Goal: Task Accomplishment & Management: Manage account settings

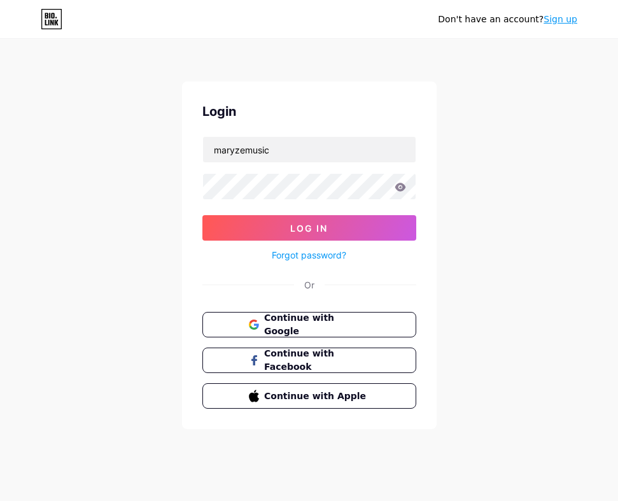
type input "maryzemusic"
click at [202, 215] on button "Log In" at bounding box center [309, 227] width 214 height 25
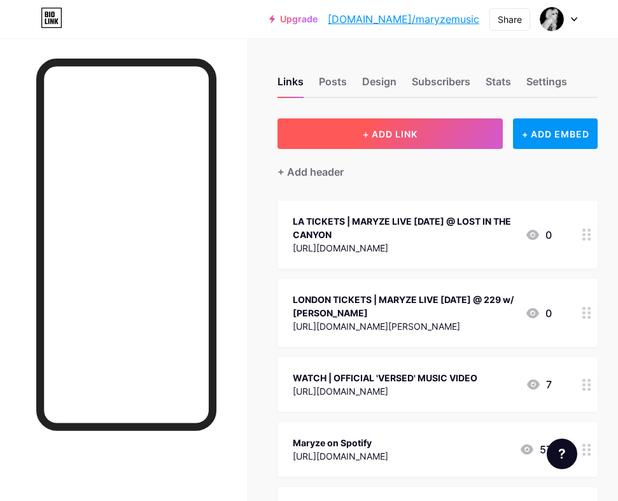
click at [353, 127] on button "+ ADD LINK" at bounding box center [390, 133] width 225 height 31
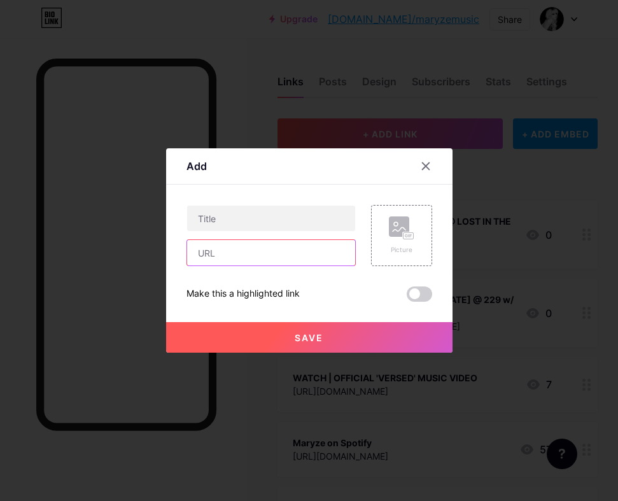
click at [228, 258] on input "text" at bounding box center [271, 252] width 168 height 25
paste input "[URL][DOMAIN_NAME]"
type input "[URL][DOMAIN_NAME]"
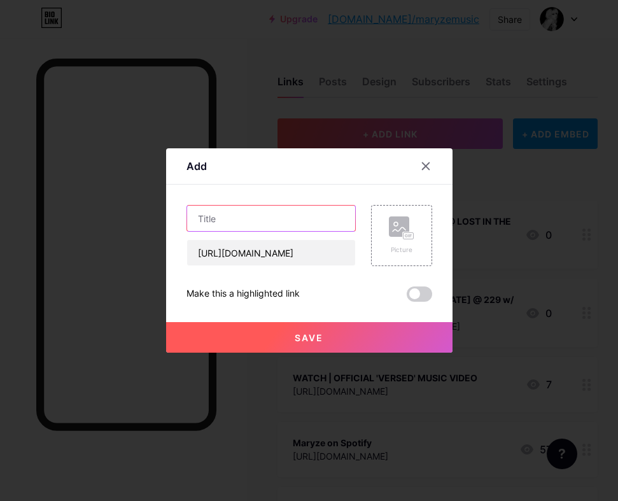
click at [204, 218] on input "text" at bounding box center [271, 218] width 168 height 25
type input "PRE-SAVE FALSE ICON OR ELSE"
click at [314, 342] on span "Save" at bounding box center [309, 337] width 29 height 11
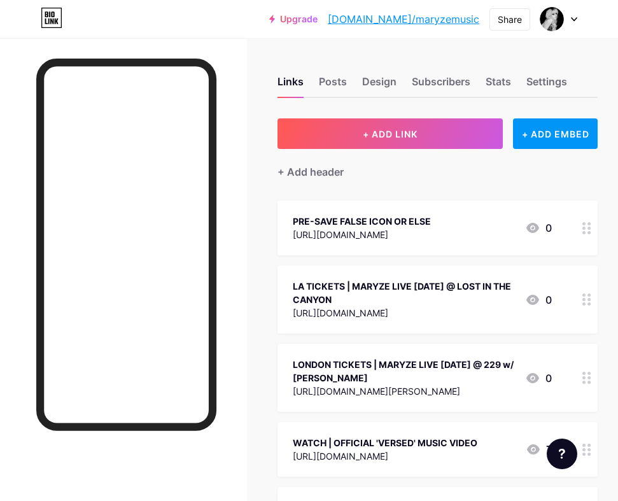
click at [453, 291] on div "LA TICKETS | MARYZE LIVE [DATE] @ LOST IN THE CANYON" at bounding box center [404, 292] width 222 height 27
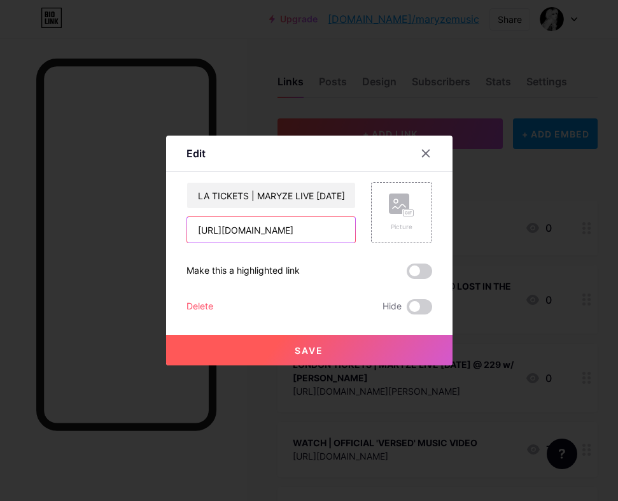
click at [287, 228] on input "[URL][DOMAIN_NAME]" at bounding box center [271, 229] width 168 height 25
paste input "[DOMAIN_NAME][URL]"
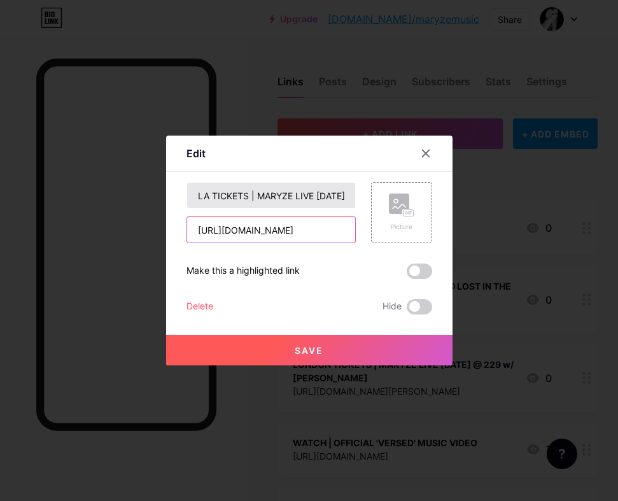
type input "[URL][DOMAIN_NAME]"
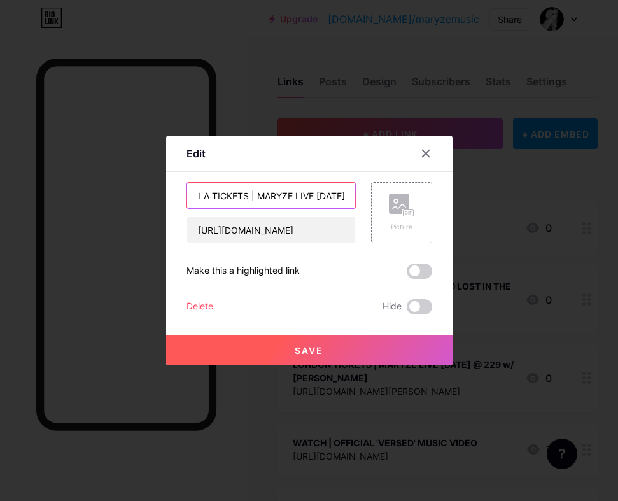
click at [209, 197] on input "LA TICKETS | MARYZE LIVE [DATE] @ LOST IN THE CANYON" at bounding box center [271, 195] width 168 height 25
drag, startPoint x: 209, startPoint y: 197, endPoint x: 192, endPoint y: 197, distance: 17.2
click at [192, 197] on input "LA TICKETS | MARYZE LIVE [DATE] @ LOST IN THE CANYON" at bounding box center [271, 195] width 168 height 25
click at [215, 197] on input "LA TICKETS | MARYZE LIVE [DATE] @ LOST IN THE CANYON" at bounding box center [271, 195] width 168 height 25
click at [208, 193] on input "LA TICKETS | MARYZE LIVE [DATE] @ LOST IN THE CANYON" at bounding box center [271, 195] width 168 height 25
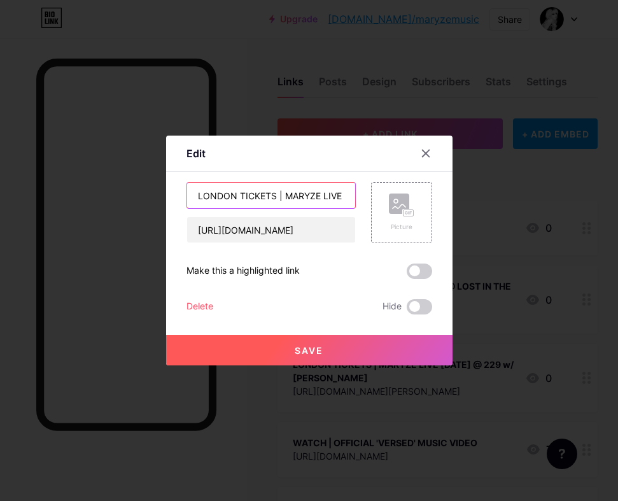
click at [281, 196] on input "LONDON TICKETS | MARYZE LIVE [DATE] @ LOST IN THE CANYON" at bounding box center [271, 195] width 168 height 25
click at [344, 195] on input "LONDON TICKETS | [DATE] MARYZE LIVE [DATE] @ LOST IN THE CANYON" at bounding box center [271, 195] width 168 height 25
click at [318, 193] on input "LONDON TICKETS | [DATE] MARYZE LIVE [DATE] @ LOST IN THE CANYON" at bounding box center [271, 195] width 168 height 25
drag, startPoint x: 347, startPoint y: 193, endPoint x: 229, endPoint y: 197, distance: 117.8
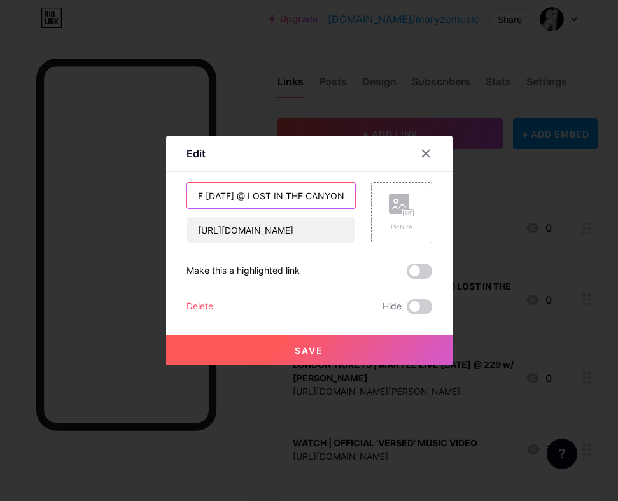
click at [229, 197] on input "LONDON TICKETS | [DATE] - MARYZE LIVE [DATE] @ LOST IN THE CANYON" at bounding box center [271, 195] width 168 height 25
click at [209, 195] on input "LONDON TICKETS | [DATE] - MARYZE LIVE [DATE] @ LOST IN THE CANYON" at bounding box center [271, 195] width 168 height 25
drag, startPoint x: 209, startPoint y: 198, endPoint x: 343, endPoint y: 211, distance: 134.3
click at [343, 208] on input "LONDON TICKETS | [DATE] - MARYZE LIVE [DATE] @ LOST IN THE CANYON" at bounding box center [271, 195] width 168 height 25
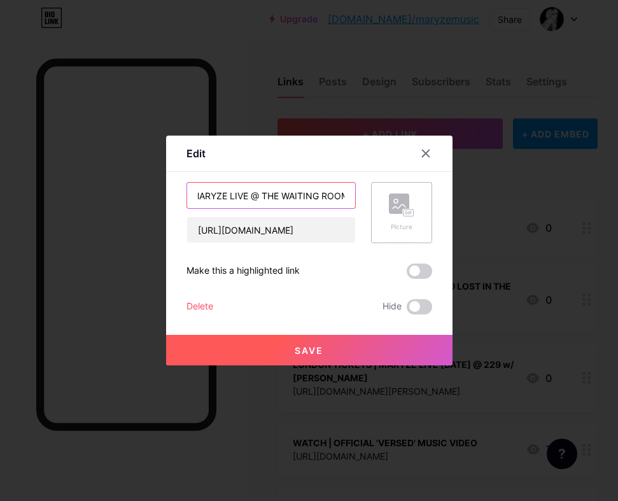
scroll to position [0, 139]
type input "LONDON TICKETS | [DATE] - MARYZE LIVE @ THE WAITING ROOM"
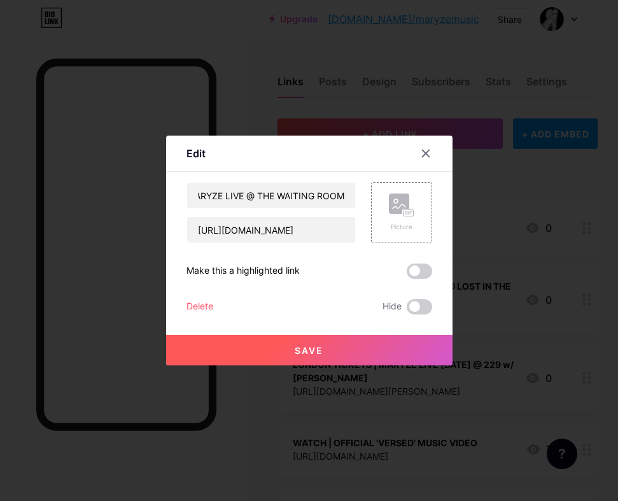
click at [378, 344] on button "Save" at bounding box center [309, 350] width 286 height 31
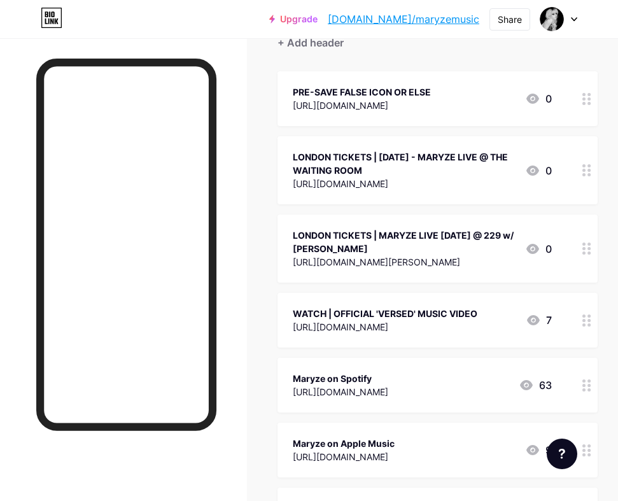
scroll to position [8, 0]
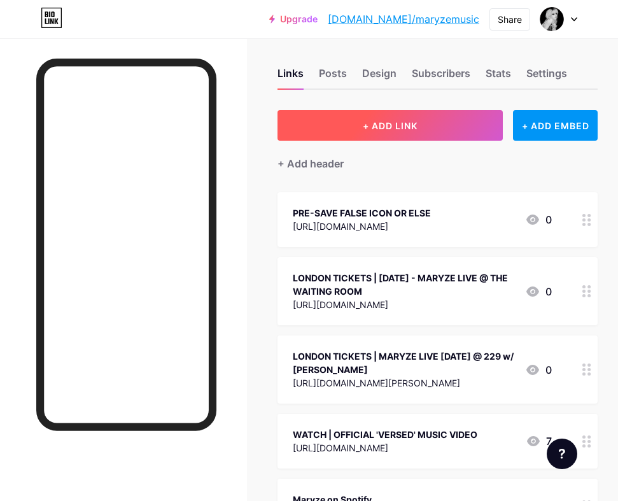
click at [438, 120] on button "+ ADD LINK" at bounding box center [390, 125] width 225 height 31
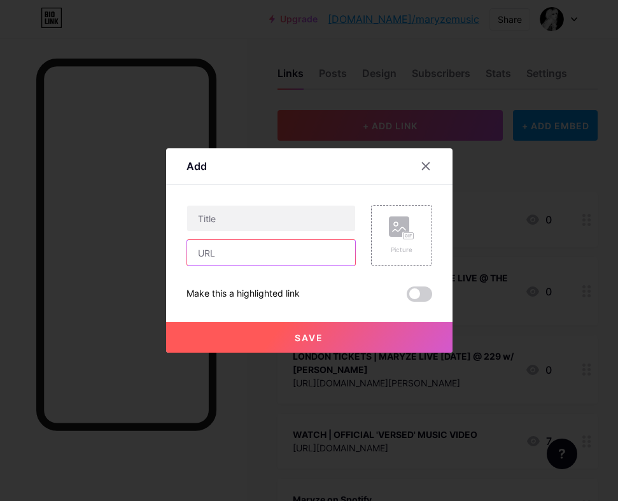
click at [259, 251] on input "text" at bounding box center [271, 252] width 168 height 25
paste input "[URL][DOMAIN_NAME]"
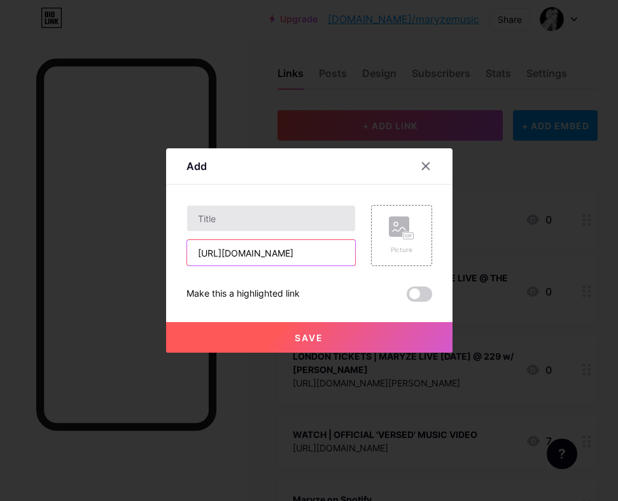
type input "[URL][DOMAIN_NAME]"
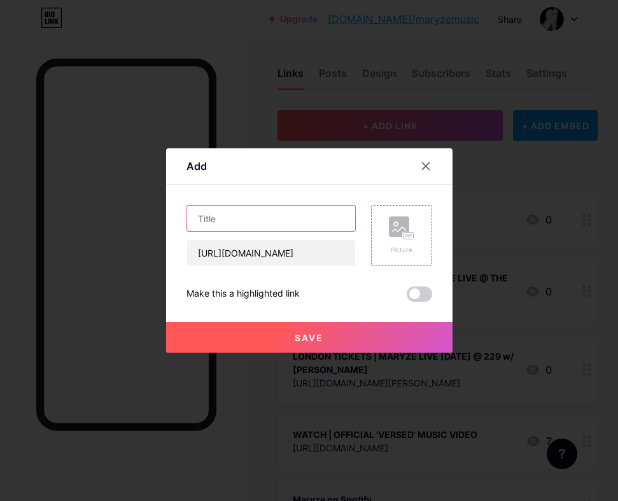
click at [261, 220] on input "text" at bounding box center [271, 218] width 168 height 25
type input "s"
type input "STRASBOURG TICKETS | MARYZE LIVE [DATE] @ OCTOBER TONE FEST"
click at [383, 334] on button "Save" at bounding box center [309, 337] width 286 height 31
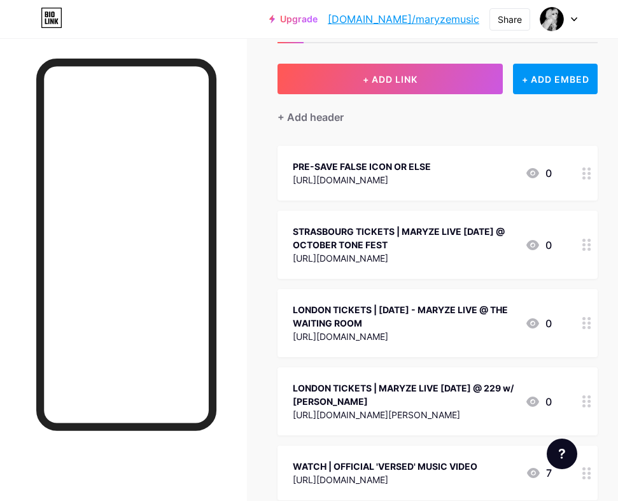
scroll to position [57, 0]
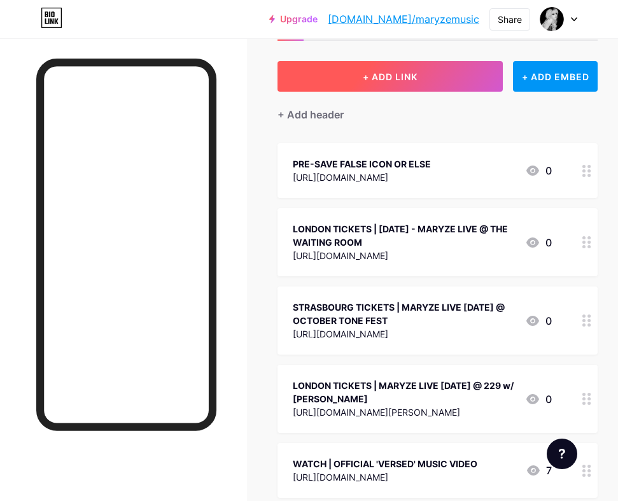
click at [468, 76] on button "+ ADD LINK" at bounding box center [390, 76] width 225 height 31
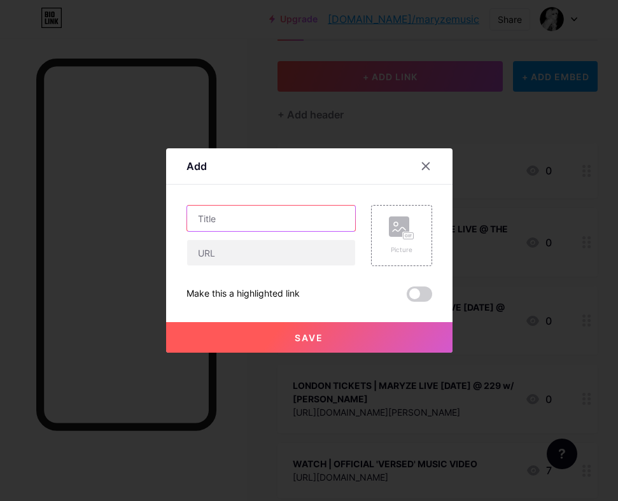
click at [228, 220] on input "text" at bounding box center [271, 218] width 168 height 25
type input "f"
click at [196, 218] on input "FREE | MARYZE LIVE" at bounding box center [271, 218] width 168 height 25
click at [341, 218] on input "PARIS FREE SHOW | MARYZE LIVE" at bounding box center [271, 218] width 168 height 25
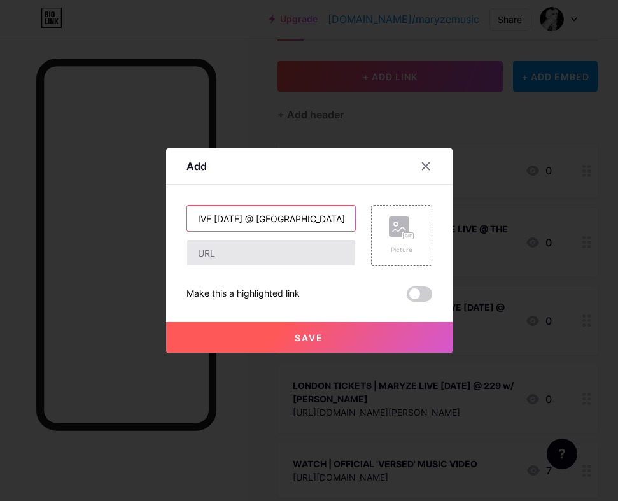
type input "PARIS FREE SHOW | MARYZE LIVE [DATE] @ [GEOGRAPHIC_DATA]"
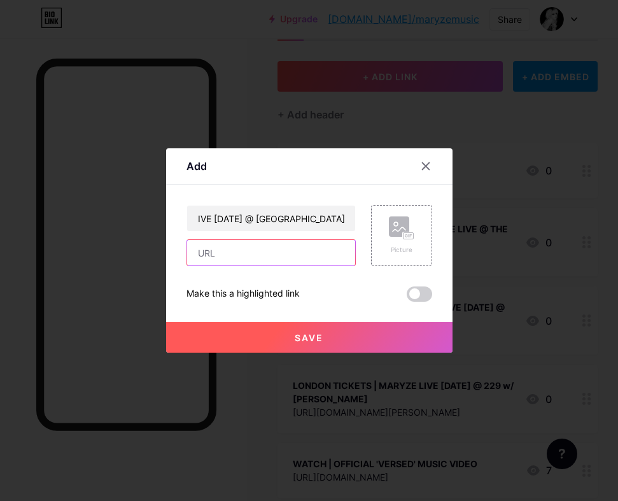
click at [245, 260] on input "text" at bounding box center [271, 252] width 168 height 25
paste input "[URL][DOMAIN_NAME]"
type input "[URL][DOMAIN_NAME]"
click at [338, 326] on button "Save" at bounding box center [309, 337] width 286 height 31
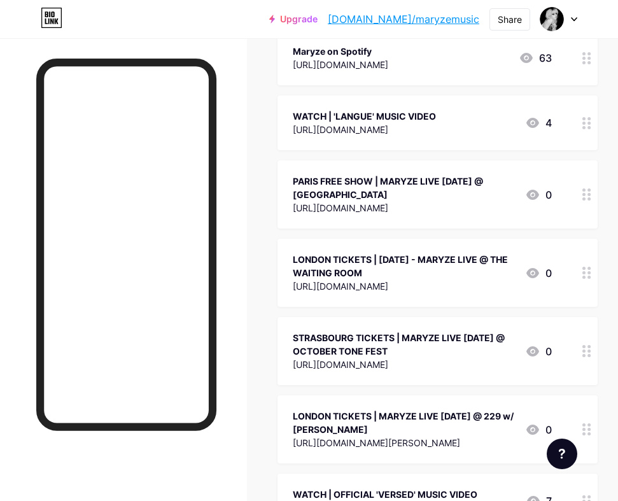
scroll to position [0, 0]
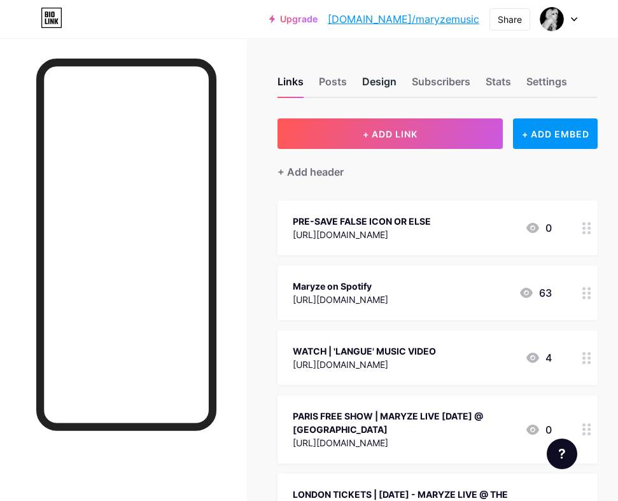
click at [379, 85] on div "Design" at bounding box center [379, 85] width 34 height 23
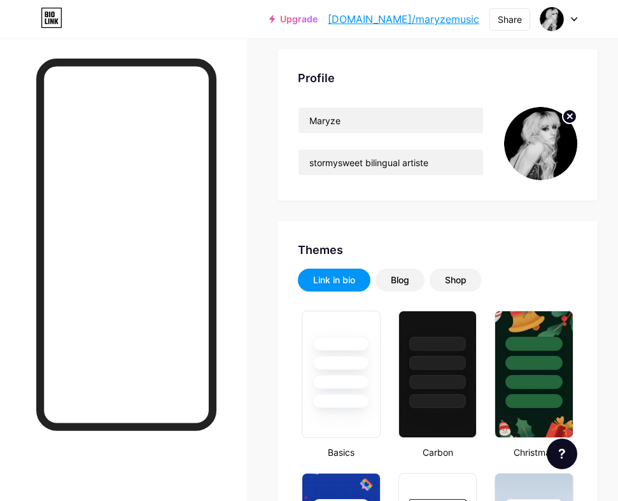
scroll to position [153, 0]
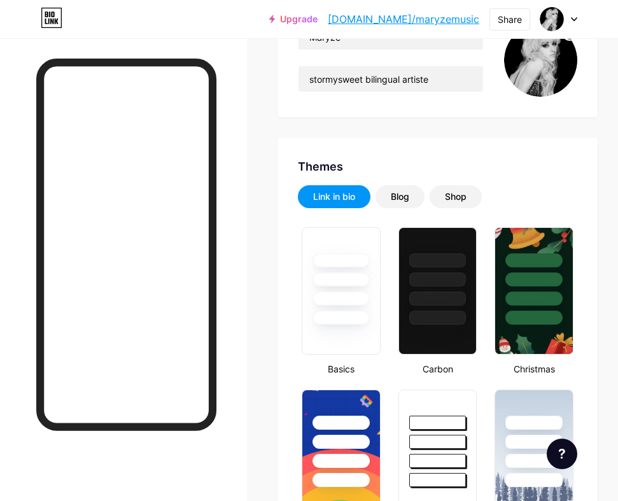
click at [527, 73] on img at bounding box center [540, 60] width 73 height 73
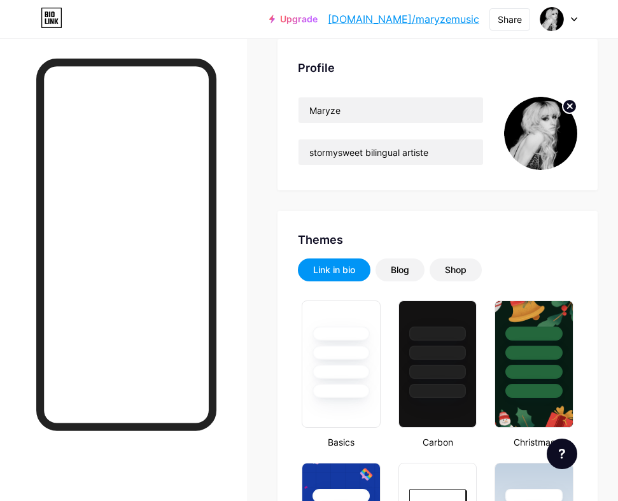
scroll to position [17, 0]
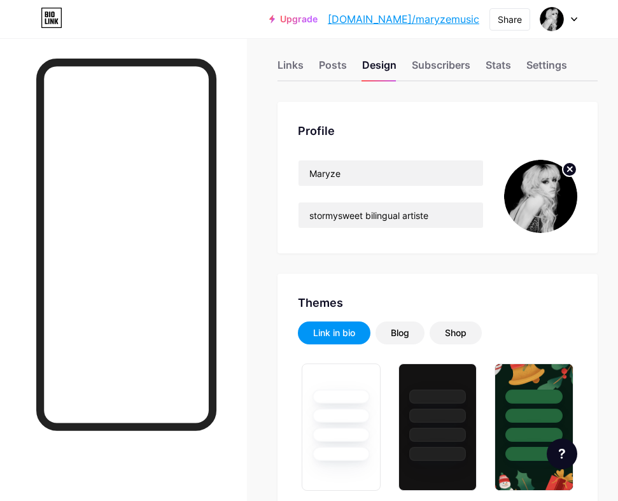
click at [543, 194] on img at bounding box center [540, 196] width 73 height 73
click at [569, 171] on circle at bounding box center [570, 169] width 14 height 14
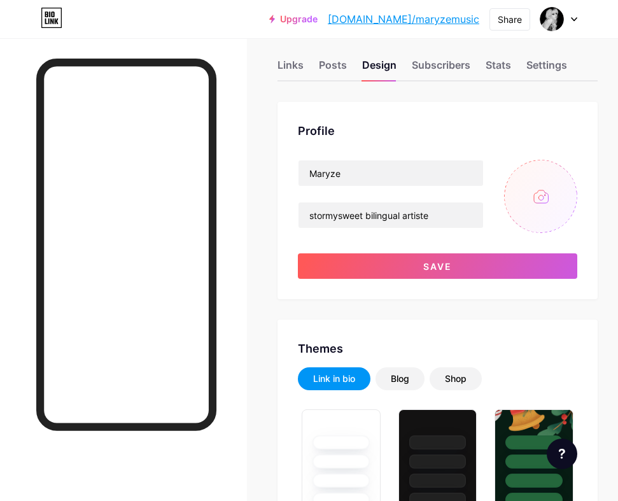
click at [550, 188] on input "file" at bounding box center [540, 196] width 73 height 73
click at [523, 206] on input "file" at bounding box center [540, 196] width 73 height 73
click at [552, 195] on input "file" at bounding box center [540, 196] width 73 height 73
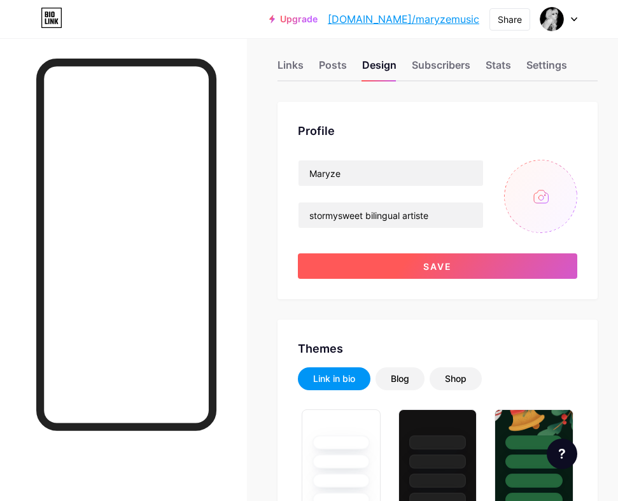
click at [537, 261] on button "Save" at bounding box center [437, 265] width 279 height 25
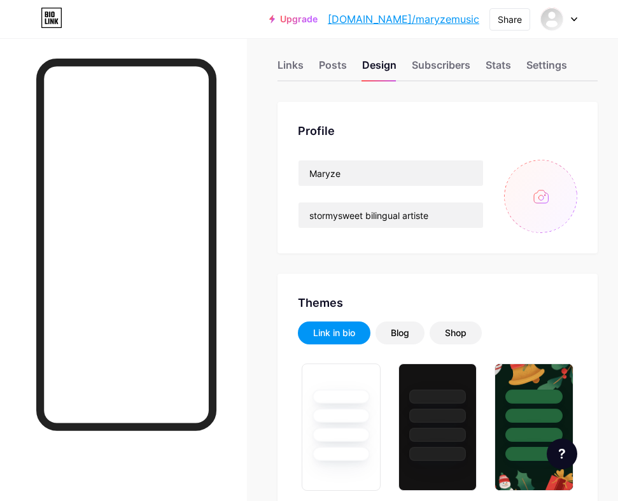
click at [541, 205] on input "file" at bounding box center [540, 196] width 73 height 73
click at [535, 200] on input "file" at bounding box center [540, 196] width 73 height 73
type input "C:\fakepath\Maryze 1.heic"
click at [548, 135] on div "Profile" at bounding box center [437, 130] width 279 height 17
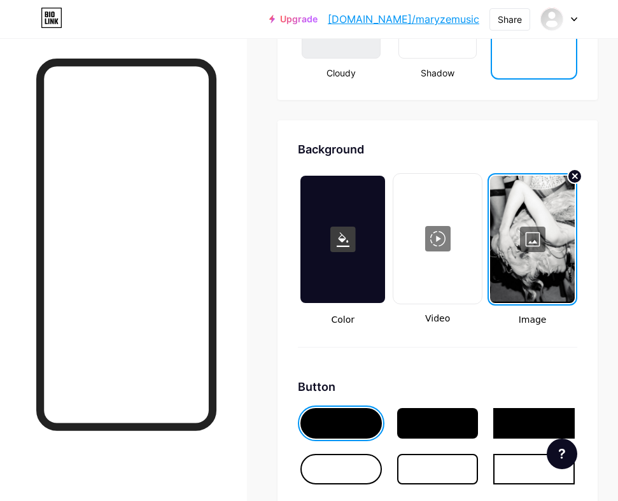
scroll to position [1708, 0]
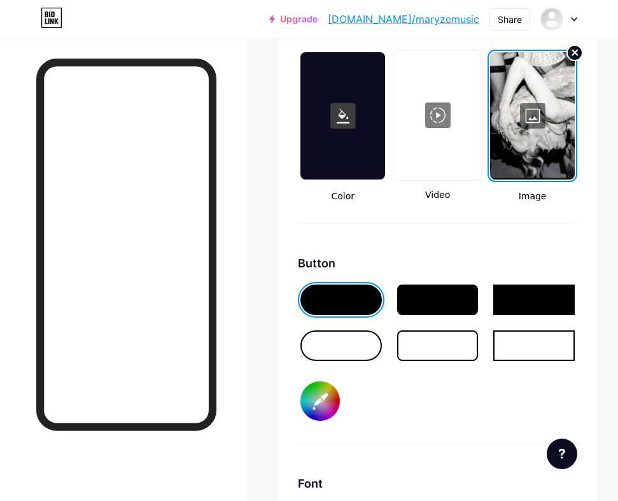
click at [577, 53] on icon at bounding box center [575, 52] width 5 height 5
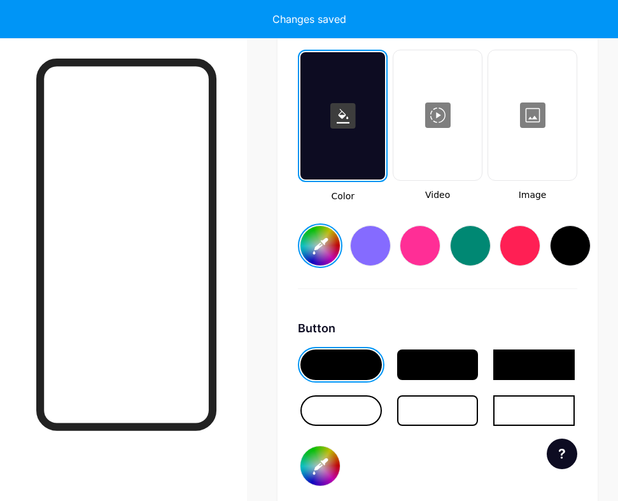
click at [539, 113] on div at bounding box center [532, 115] width 86 height 127
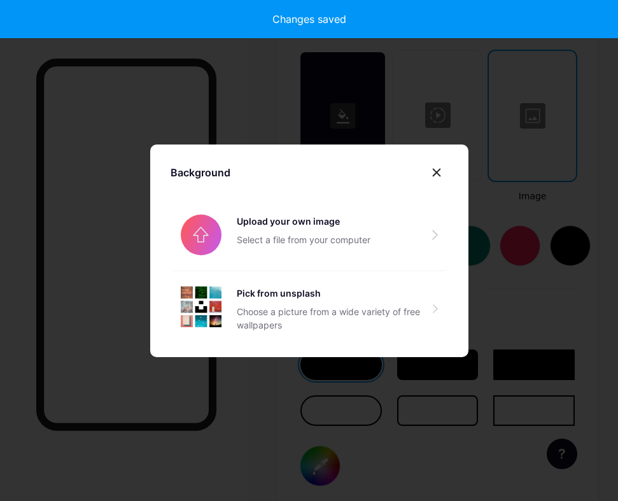
type input "#ffffff"
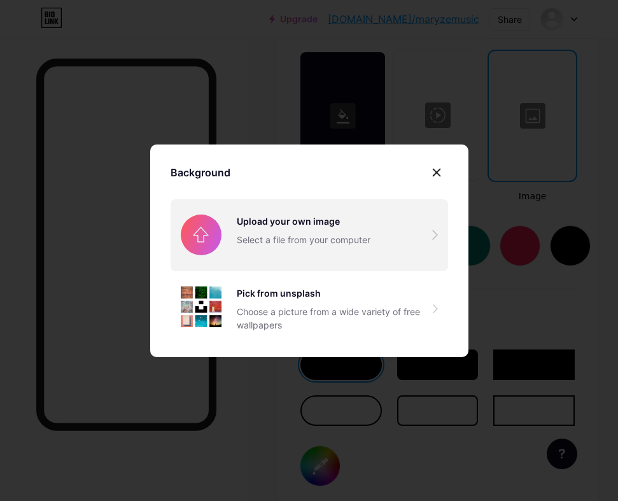
click at [341, 227] on input "file" at bounding box center [310, 234] width 278 height 71
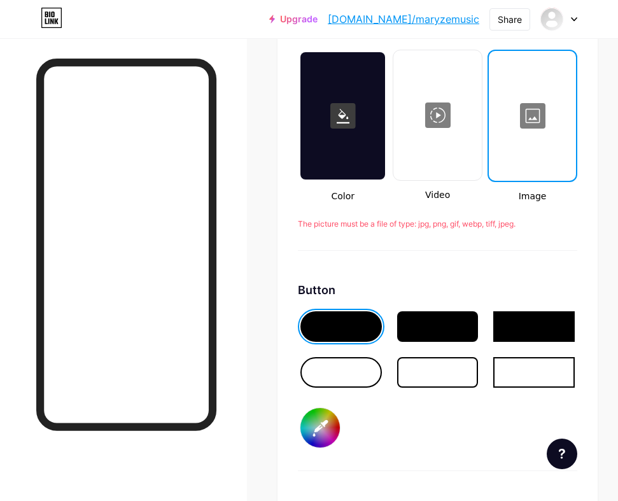
click at [528, 111] on div at bounding box center [532, 115] width 85 height 127
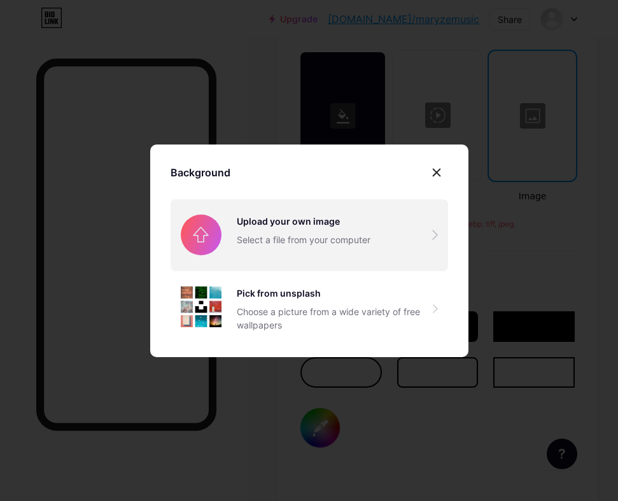
click at [286, 243] on input "file" at bounding box center [310, 234] width 278 height 71
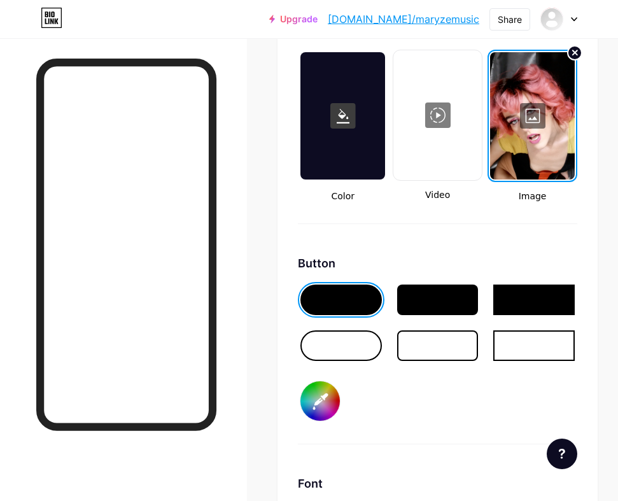
drag, startPoint x: 533, startPoint y: 158, endPoint x: 545, endPoint y: 145, distance: 17.6
click at [545, 145] on div at bounding box center [532, 115] width 85 height 127
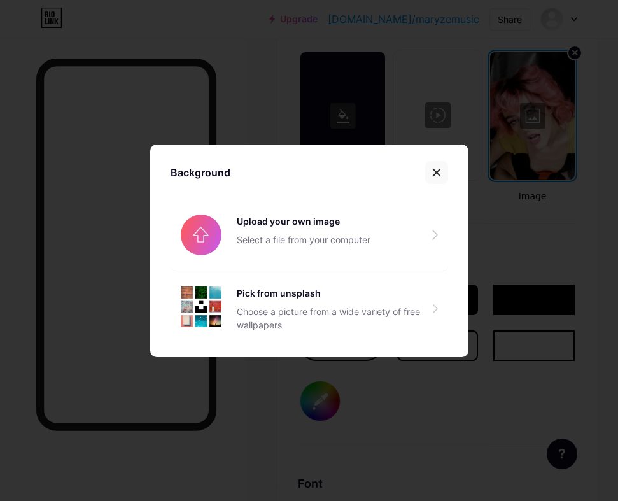
click at [437, 168] on icon at bounding box center [437, 172] width 10 height 10
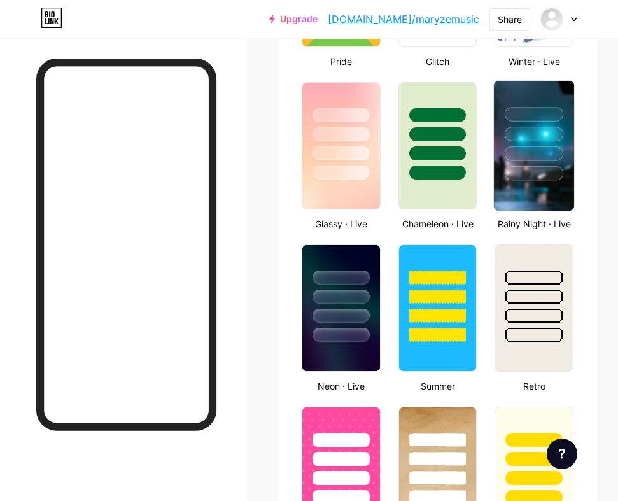
scroll to position [0, 0]
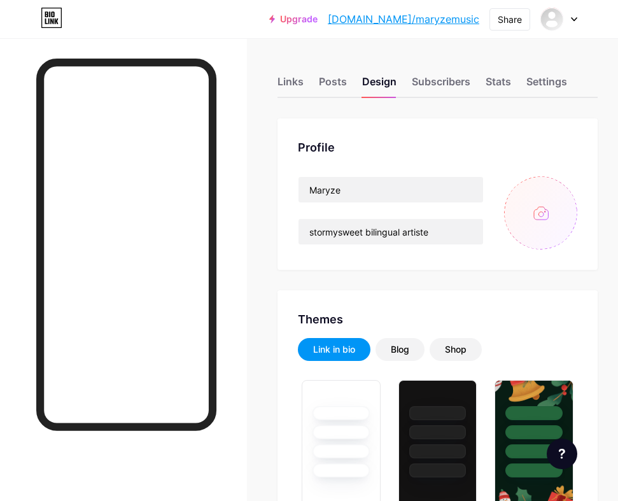
click at [540, 217] on input "file" at bounding box center [540, 212] width 73 height 73
type input "C:\fakepath\Screenshot [DATE] 6.26.09 PM.png"
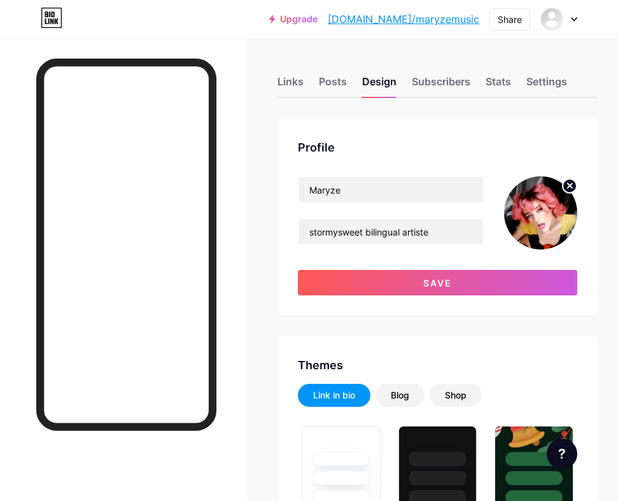
click at [558, 209] on img at bounding box center [540, 212] width 73 height 73
click at [572, 183] on circle at bounding box center [570, 186] width 14 height 14
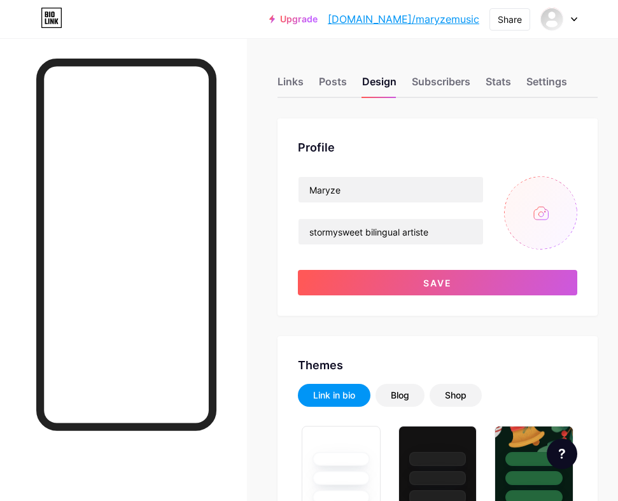
click at [554, 190] on input "file" at bounding box center [540, 212] width 73 height 73
type input "C:\fakepath\Screenshot [DATE] 6.26.23 PM.png"
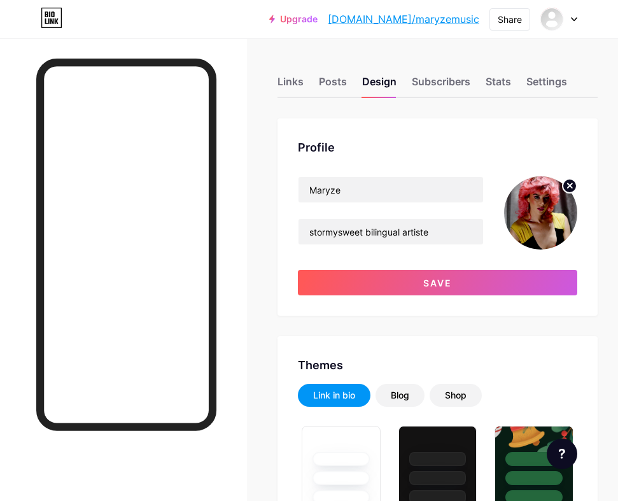
click at [574, 185] on circle at bounding box center [570, 186] width 14 height 14
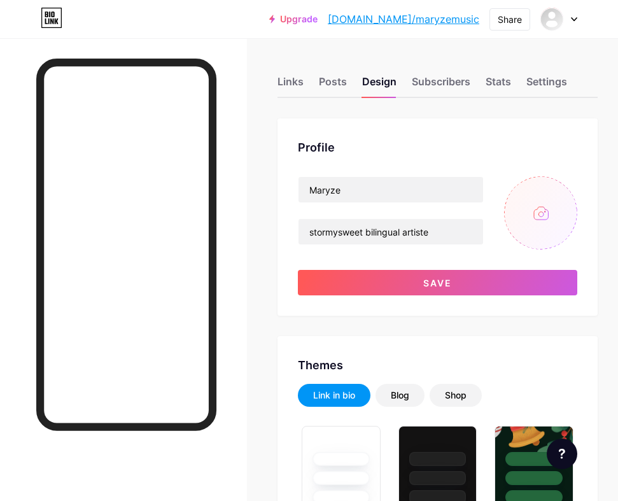
click at [535, 218] on input "file" at bounding box center [540, 212] width 73 height 73
click at [556, 199] on input "file" at bounding box center [540, 212] width 73 height 73
type input "C:\fakepath\Screenshot [DATE] 6.26.09 PM.png"
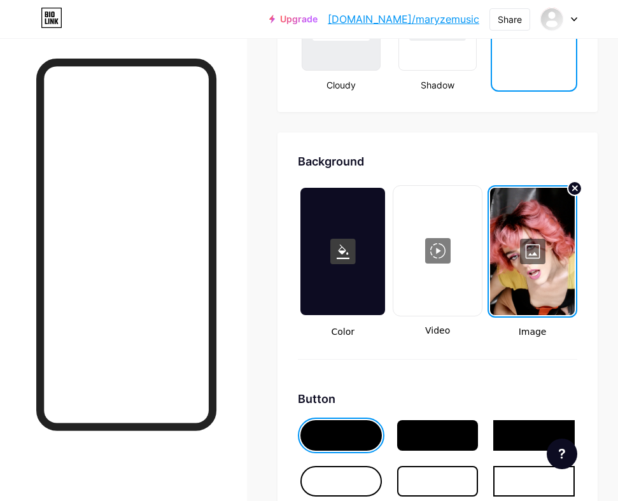
scroll to position [1648, 0]
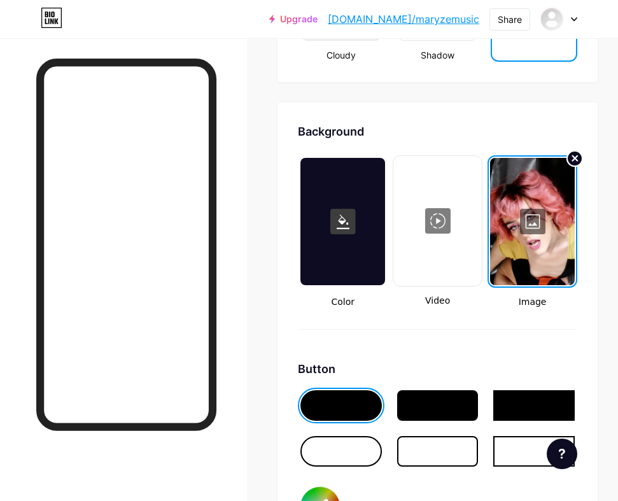
click at [576, 160] on circle at bounding box center [574, 158] width 15 height 15
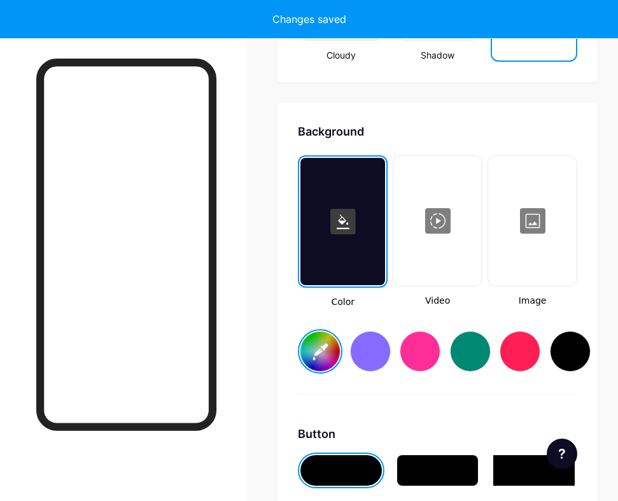
click at [554, 186] on div at bounding box center [532, 220] width 86 height 127
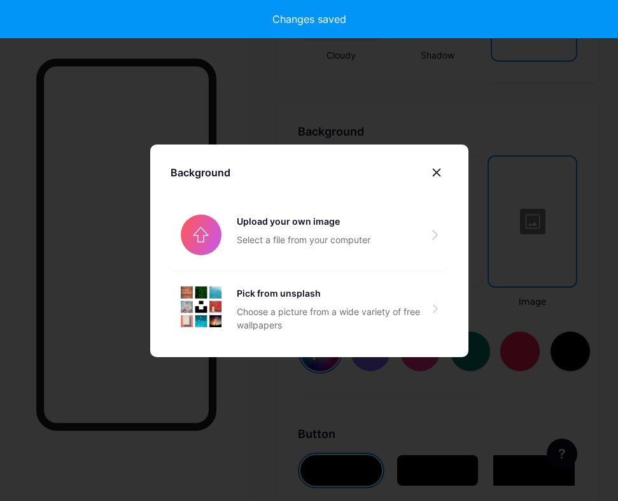
type input "#ffffff"
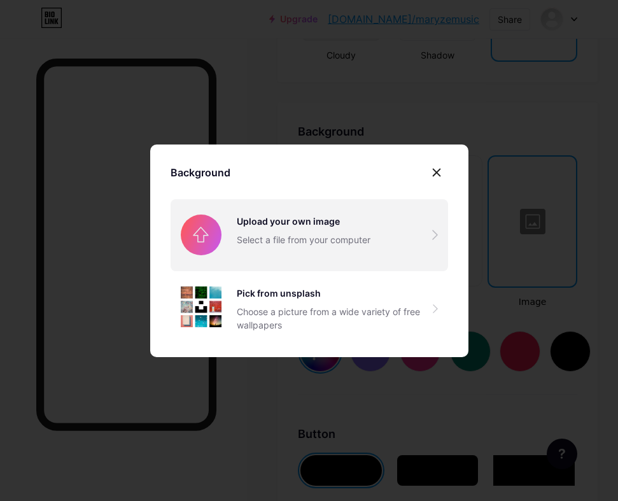
click at [384, 211] on input "file" at bounding box center [310, 234] width 278 height 71
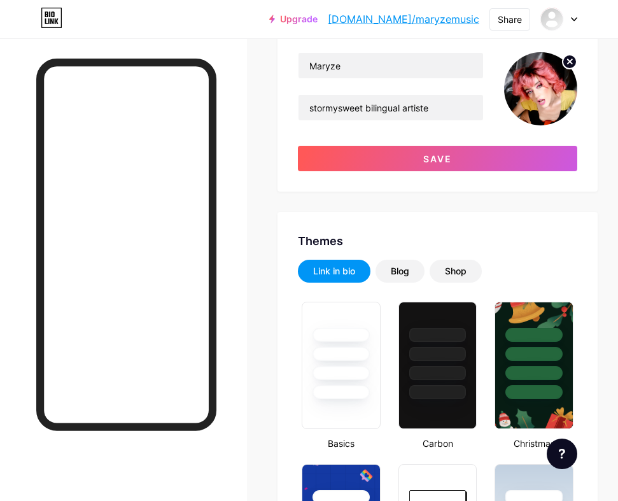
scroll to position [0, 0]
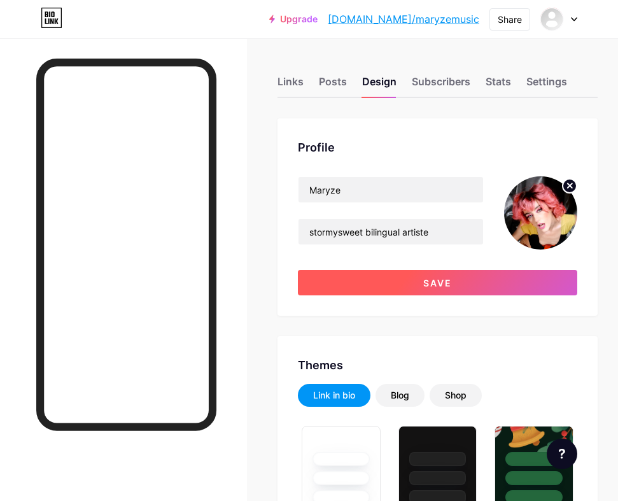
click at [468, 276] on button "Save" at bounding box center [437, 282] width 279 height 25
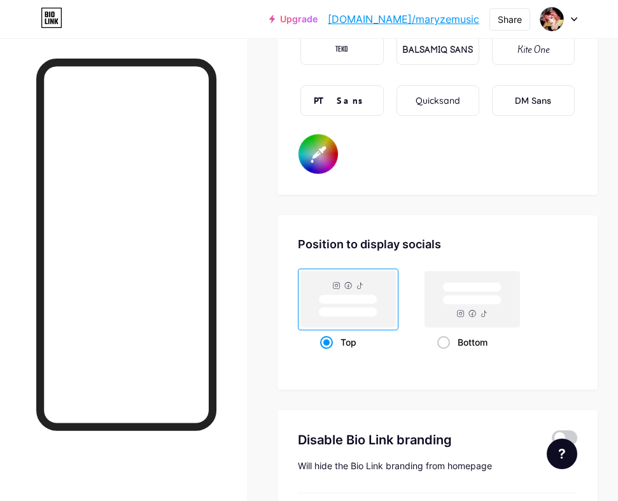
scroll to position [2369, 0]
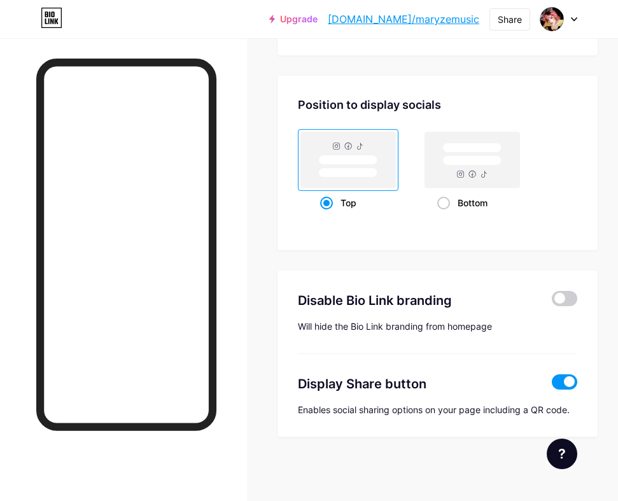
click at [444, 21] on link "[DOMAIN_NAME]/maryzemusic" at bounding box center [403, 18] width 151 height 15
